Goal: Task Accomplishment & Management: Use online tool/utility

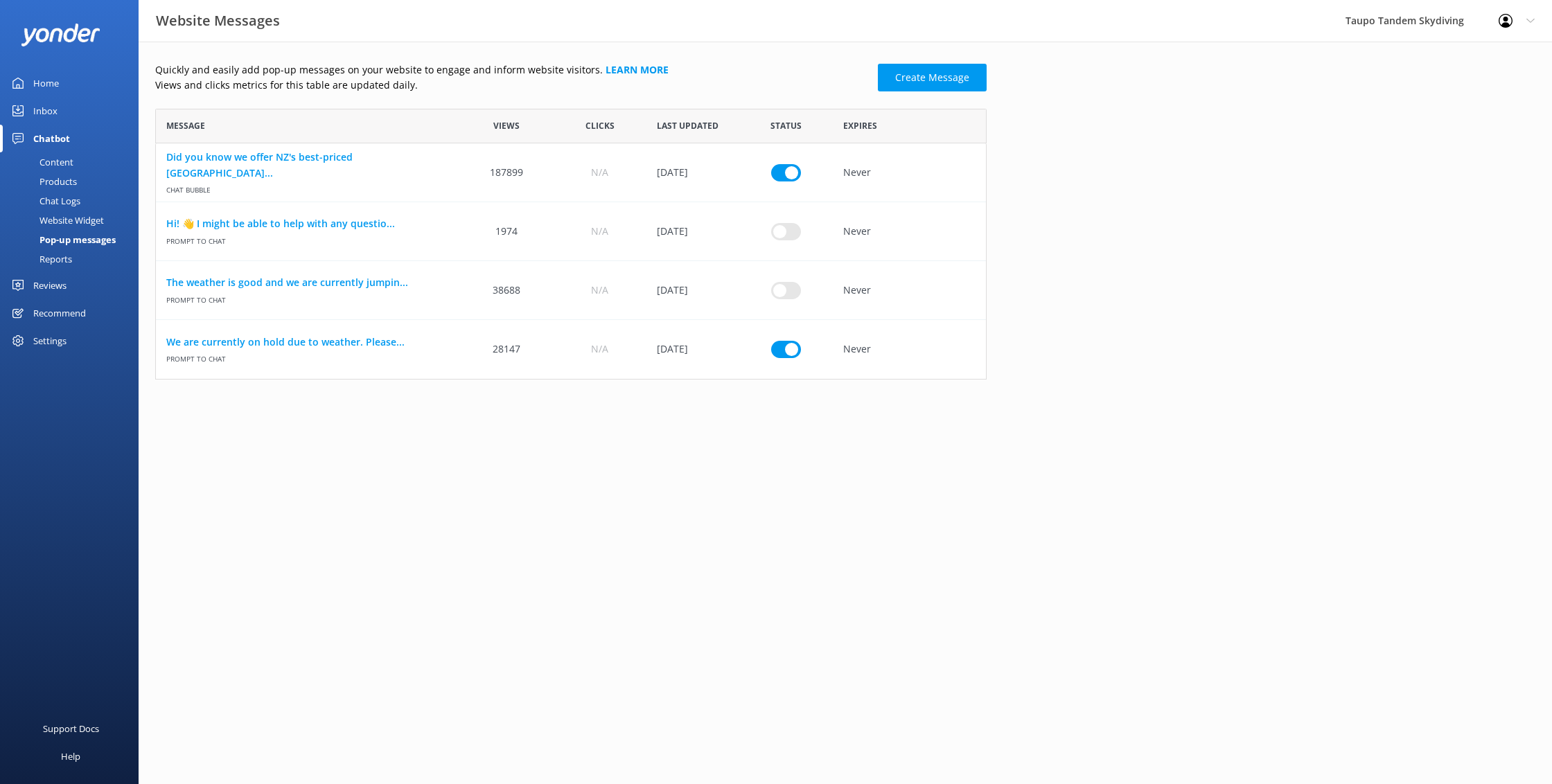
scroll to position [271, 831]
click at [369, 342] on link "We are currently on hold due to weather. Please..." at bounding box center [307, 342] width 283 height 15
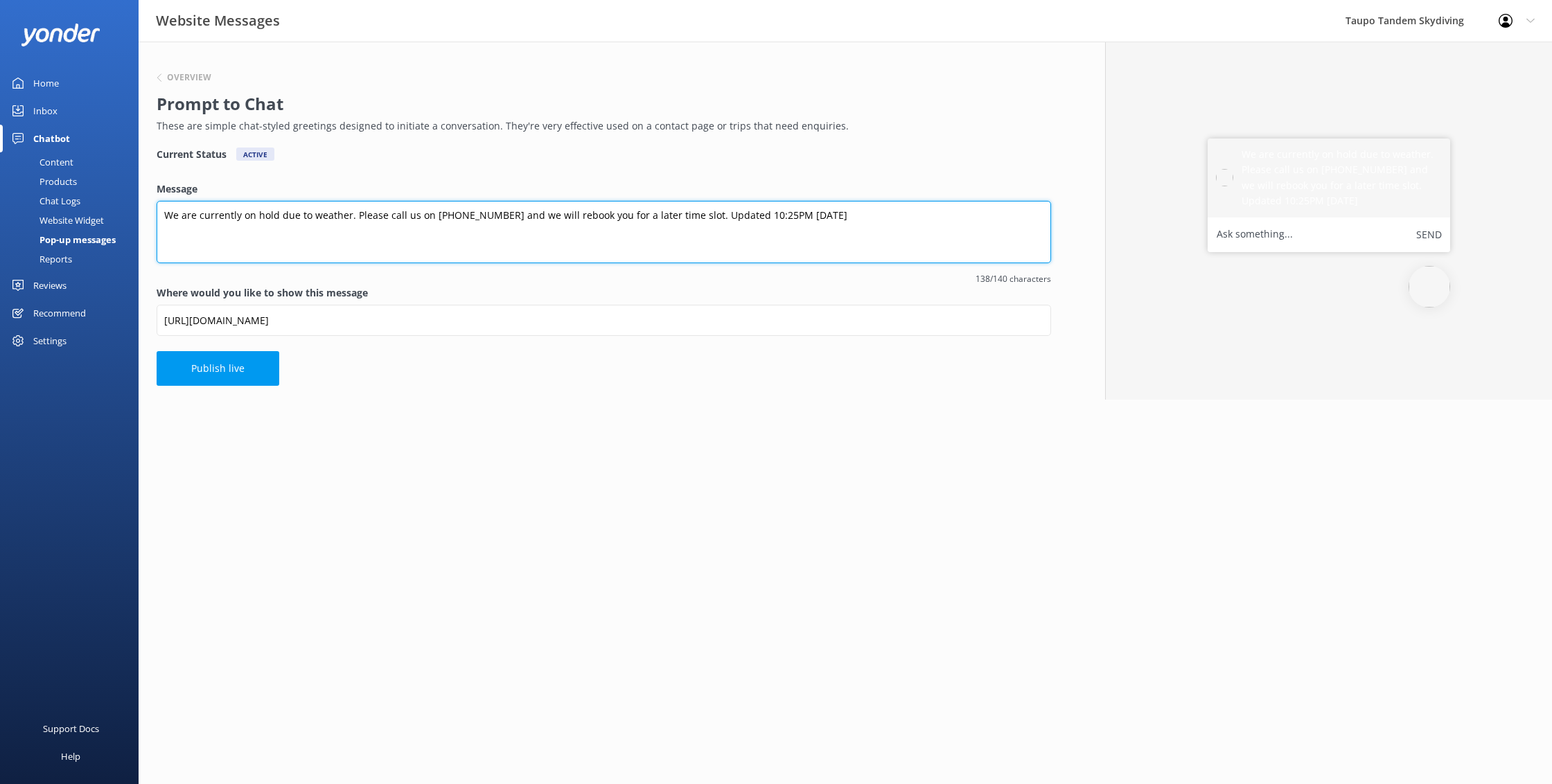
click at [759, 214] on textarea "We are currently on hold due to weather. Please call us on [PHONE_NUMBER] and w…" at bounding box center [604, 232] width 895 height 62
click at [737, 220] on textarea "We are currently on hold due to weather. Please call us on [PHONE_NUMBER] and w…" at bounding box center [604, 232] width 895 height 62
click at [735, 216] on textarea "We are currently on hold due to weather. Please call us on [PHONE_NUMBER] and w…" at bounding box center [604, 232] width 895 height 62
type textarea "We are currently on hold due to weather. Please call us on [PHONE_NUMBER] and w…"
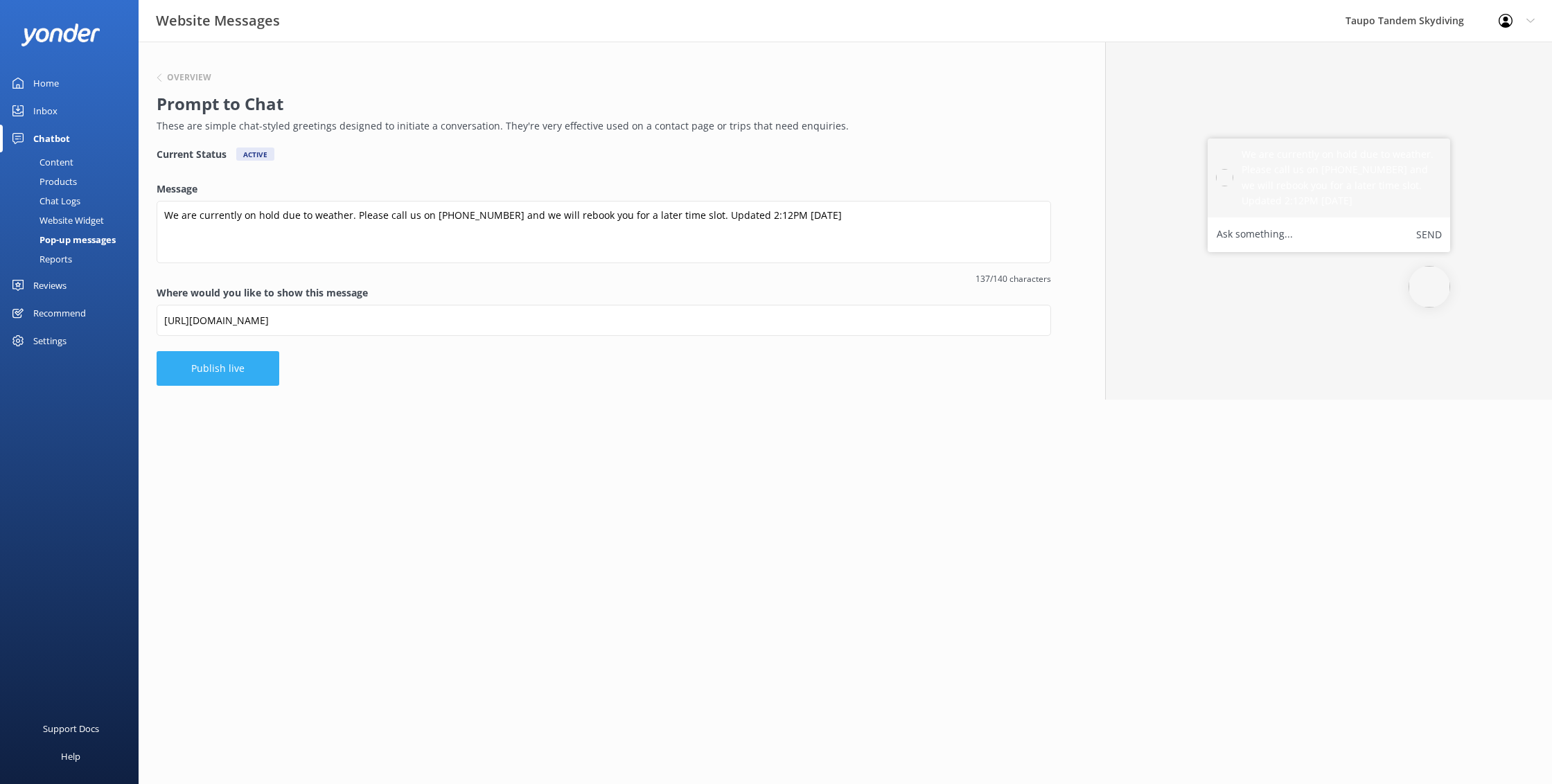
click at [244, 367] on button "Publish live" at bounding box center [217, 368] width 123 height 35
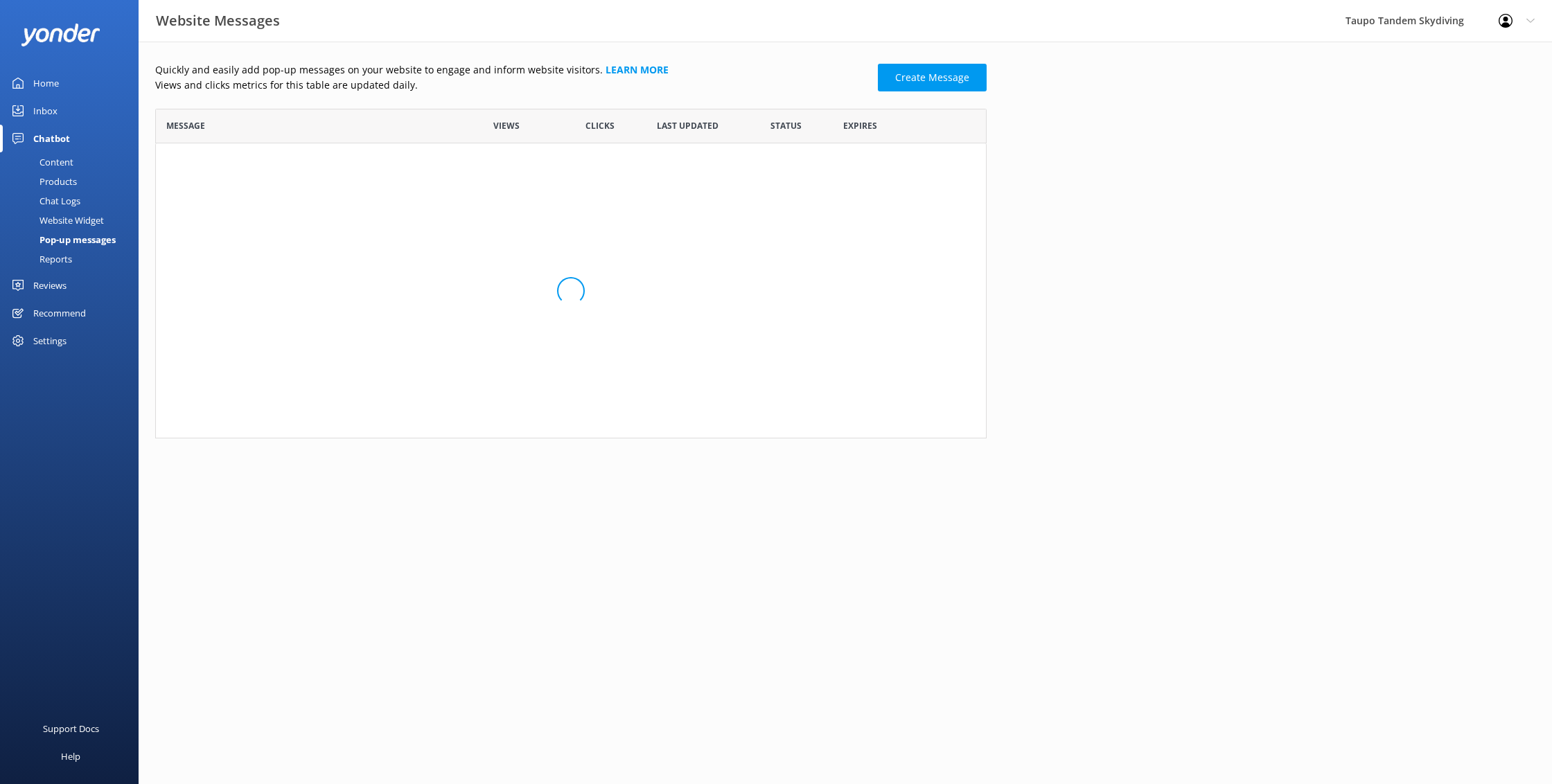
scroll to position [271, 831]
